Goal: Find specific page/section: Find specific page/section

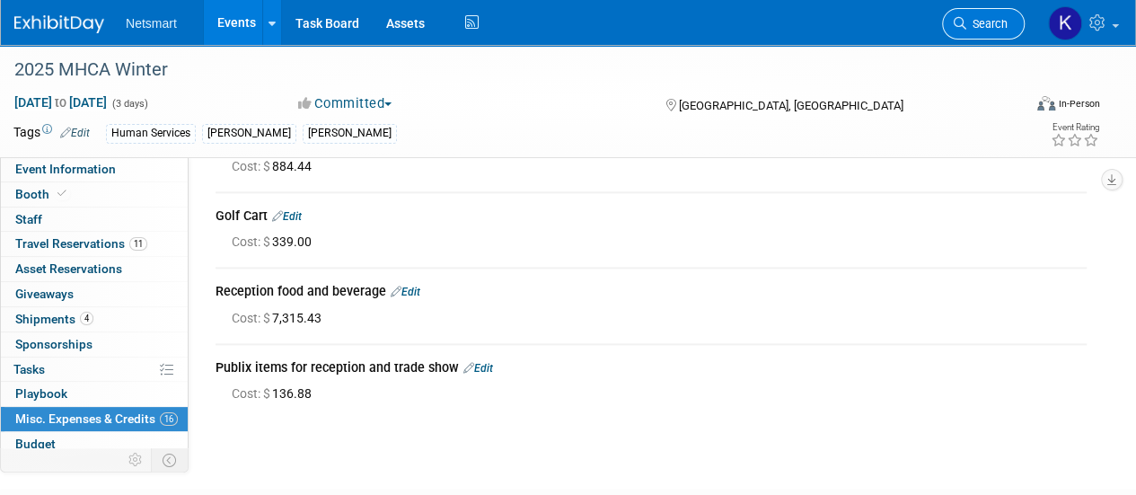
scroll to position [1024, 0]
click at [993, 17] on span "Search" at bounding box center [987, 23] width 41 height 13
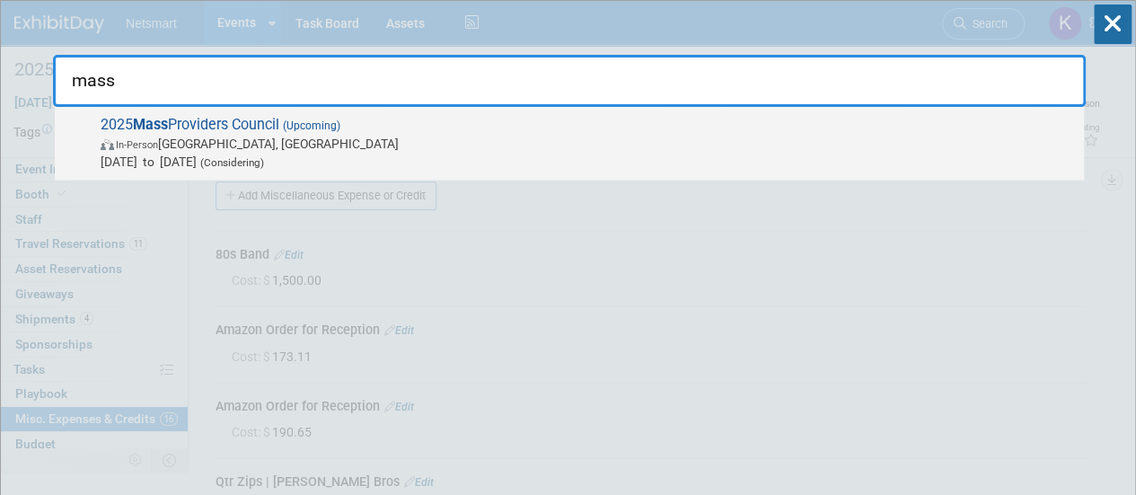
type input "mass"
click at [551, 130] on span "2025 Mass Providers Council (Upcoming) In-Person [GEOGRAPHIC_DATA], [GEOGRAPHIC…" at bounding box center [585, 143] width 980 height 55
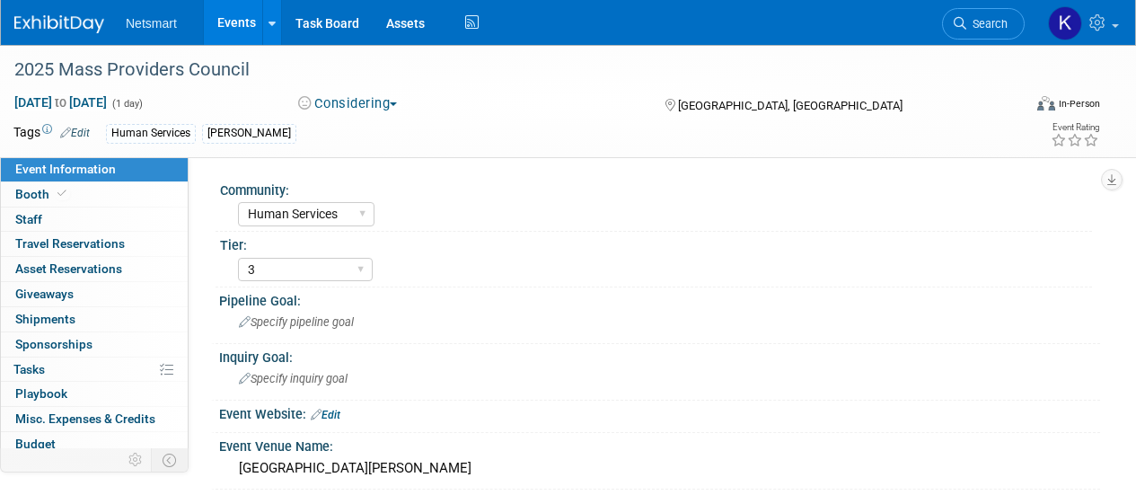
select select "Human Services"
select select "3"
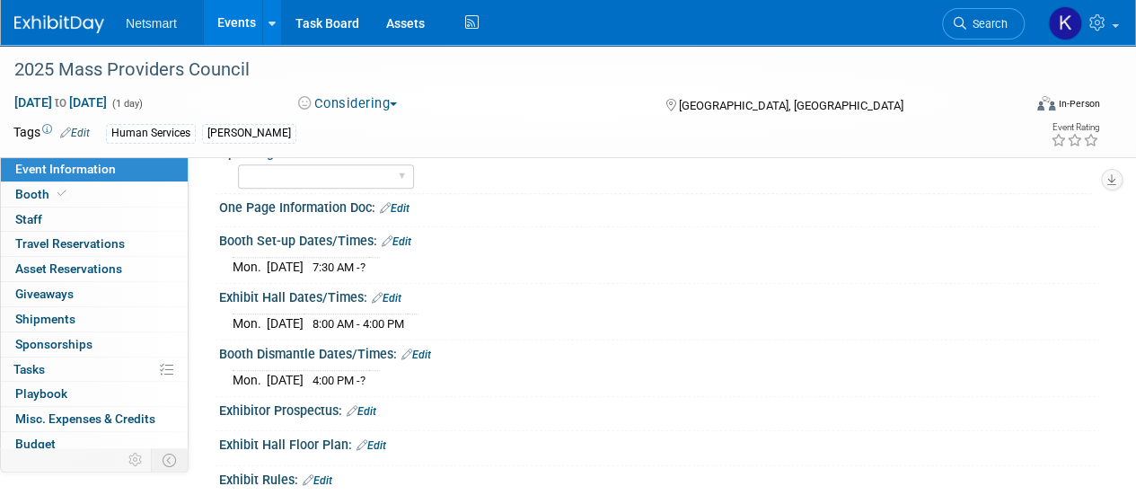
scroll to position [534, 0]
click at [112, 222] on link "0 Staff 0" at bounding box center [94, 220] width 187 height 24
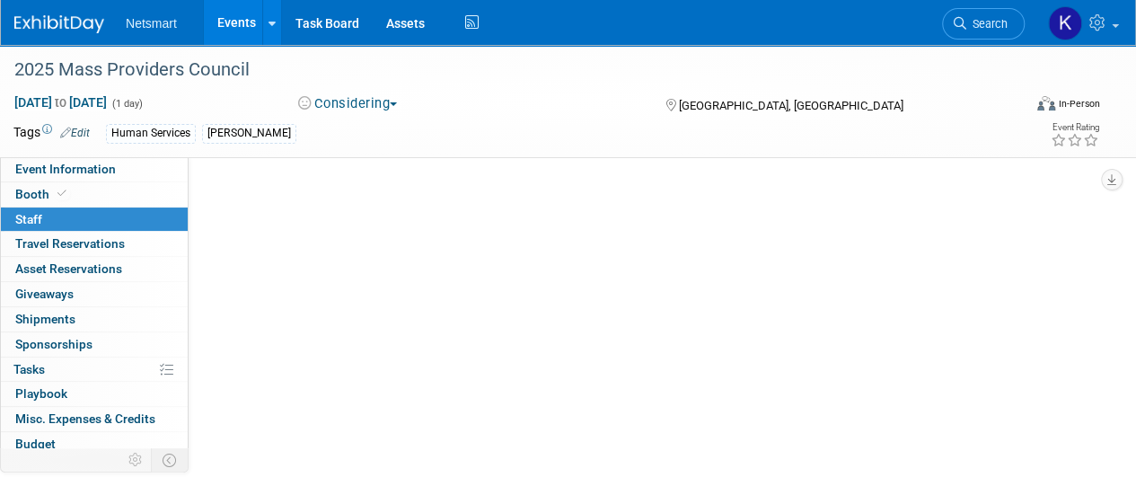
scroll to position [0, 0]
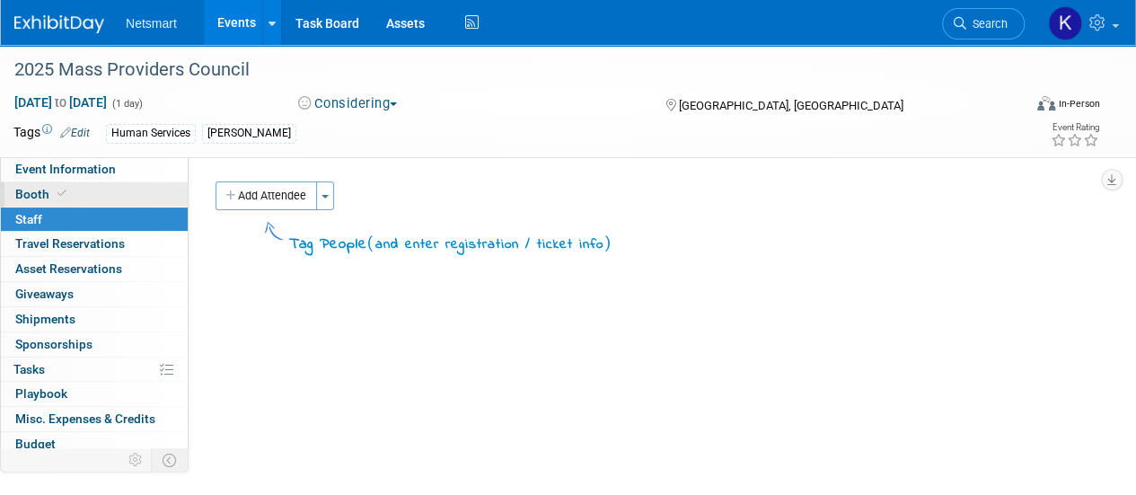
click at [104, 182] on link "Booth" at bounding box center [94, 194] width 187 height 24
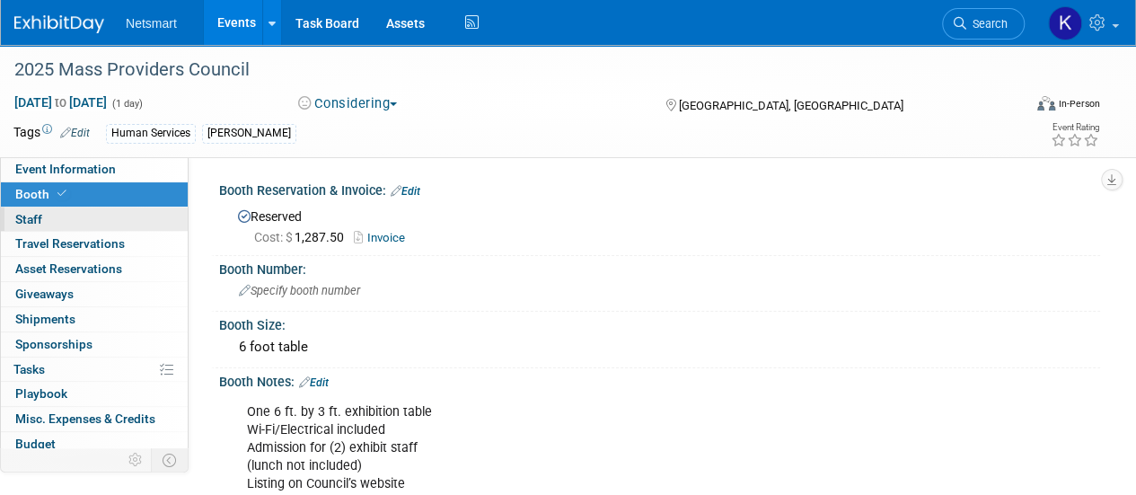
click at [124, 226] on link "0 Staff 0" at bounding box center [94, 220] width 187 height 24
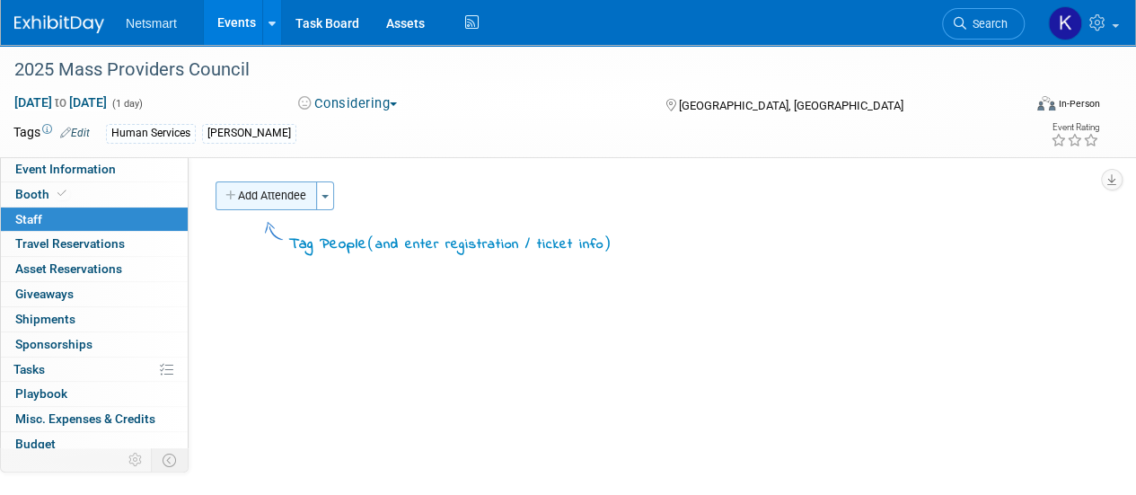
click at [262, 200] on button "Add Attendee" at bounding box center [267, 195] width 102 height 29
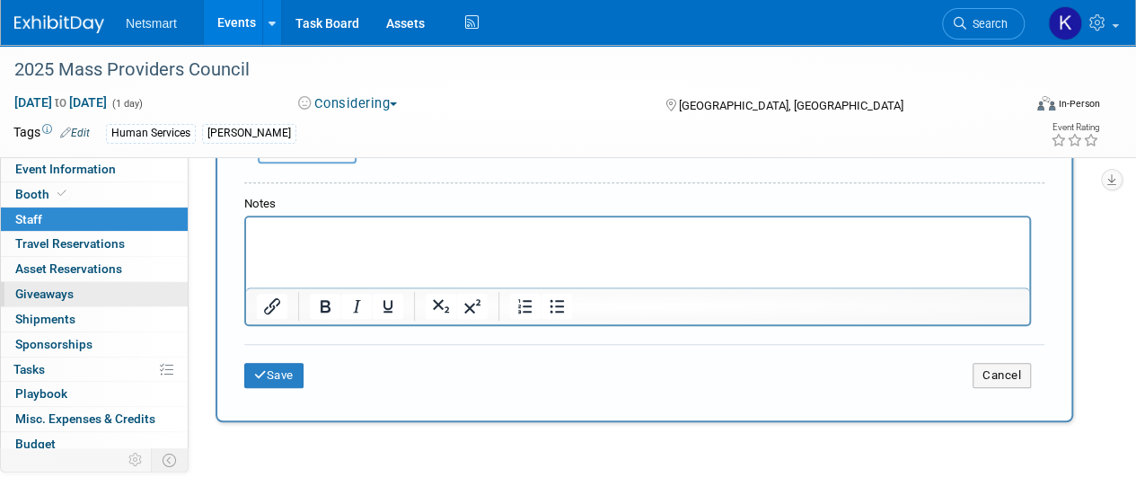
scroll to position [480, 0]
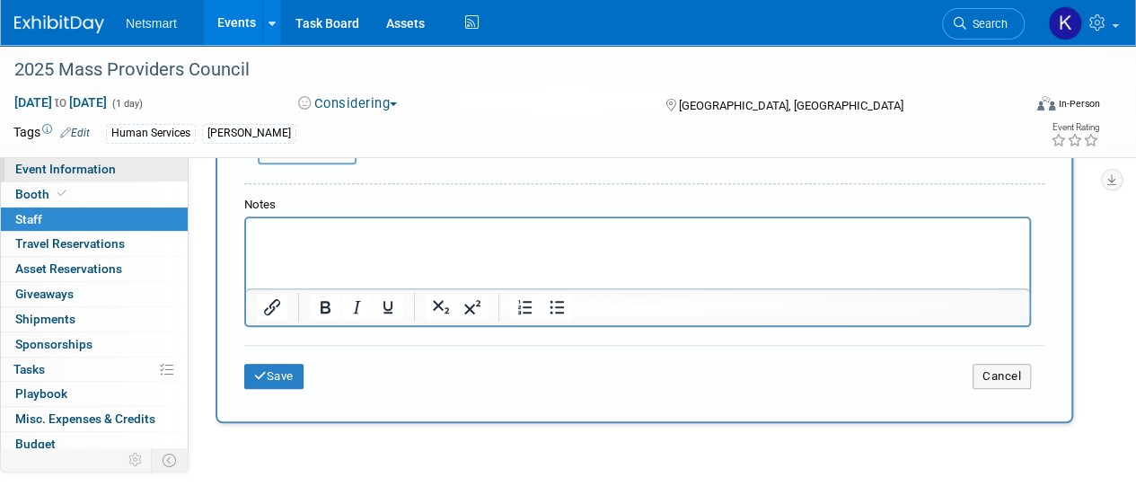
click at [117, 170] on link "Event Information" at bounding box center [94, 169] width 187 height 24
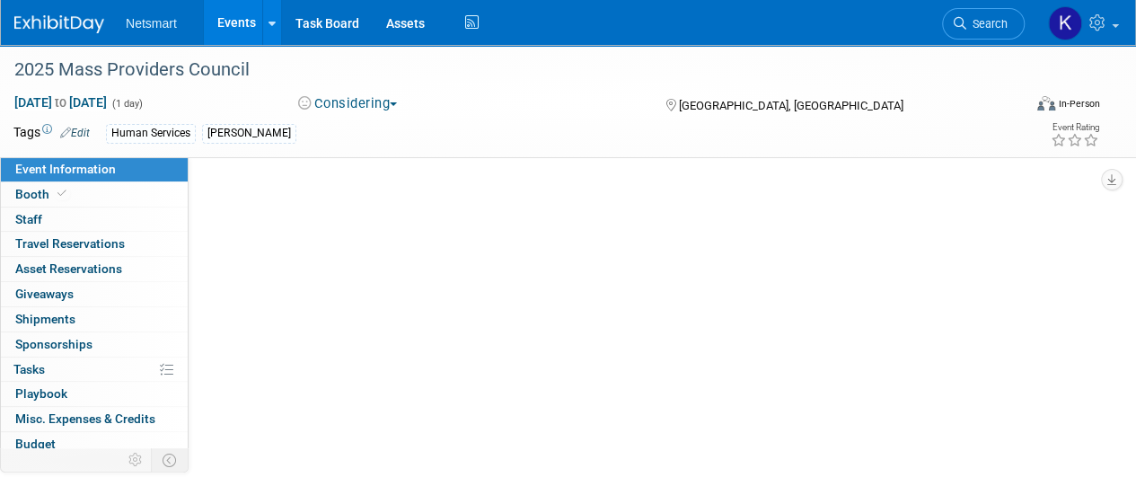
scroll to position [0, 0]
select select "Human Services"
select select "3"
